Goal: Navigation & Orientation: Find specific page/section

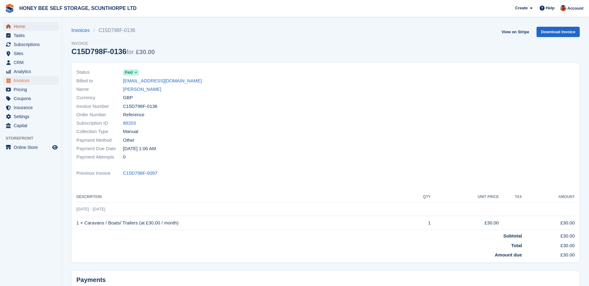
click at [18, 25] on span "Home" at bounding box center [32, 26] width 37 height 9
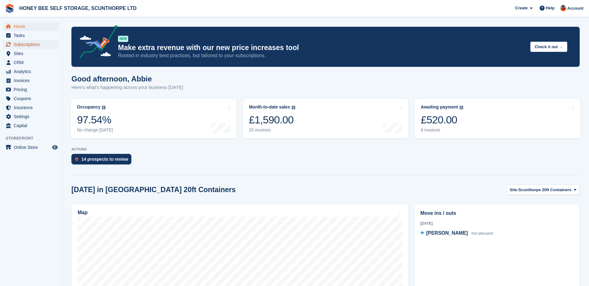
click at [30, 43] on span "Subscriptions" at bounding box center [32, 44] width 37 height 9
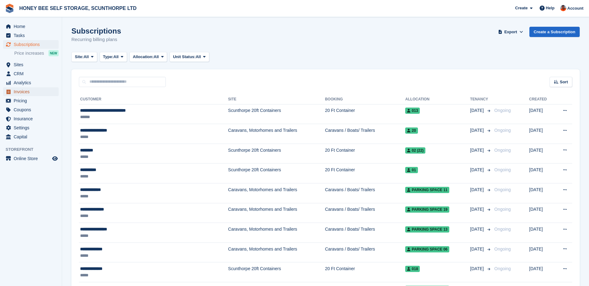
click at [29, 91] on span "Invoices" at bounding box center [32, 91] width 37 height 9
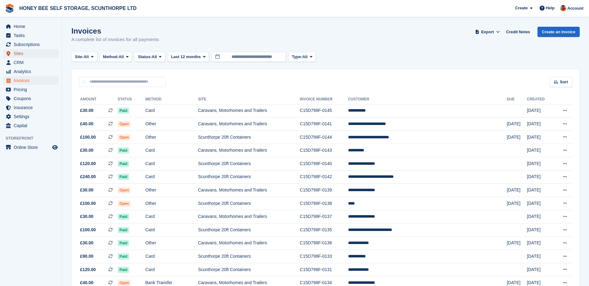
click at [20, 53] on span "Sites" at bounding box center [32, 53] width 37 height 9
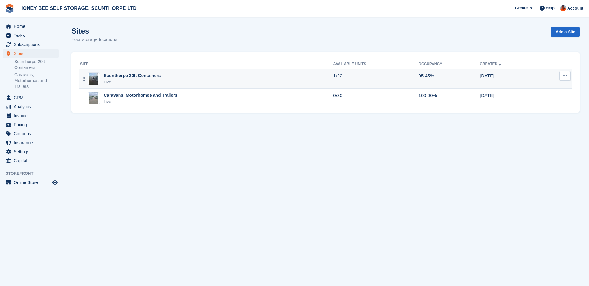
click at [127, 77] on div "Scunthorpe 20ft Containers" at bounding box center [132, 75] width 57 height 7
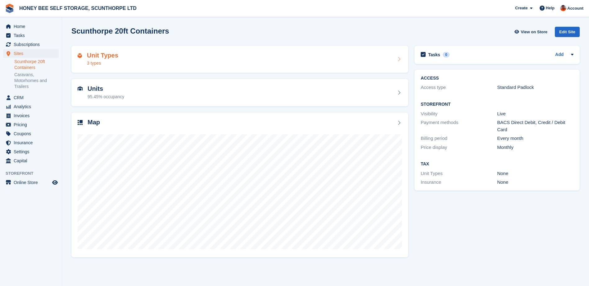
click at [161, 59] on div "Unit Types 3 types" at bounding box center [240, 59] width 324 height 15
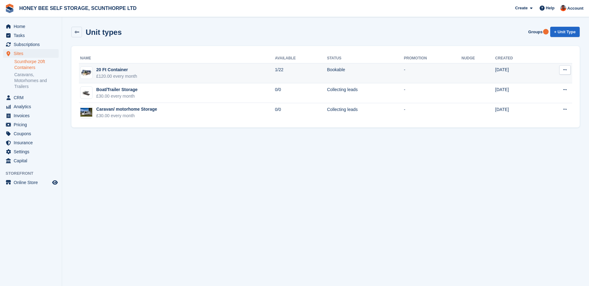
click at [131, 73] on div "£120.00 every month" at bounding box center [116, 76] width 41 height 7
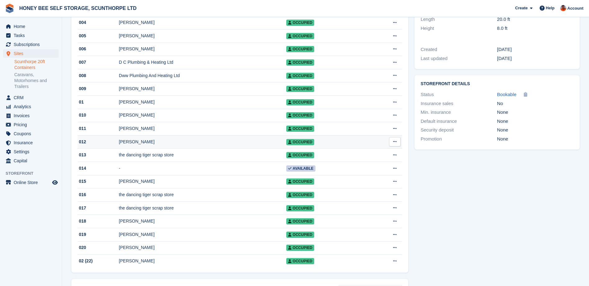
scroll to position [220, 0]
